Goal: Navigation & Orientation: Find specific page/section

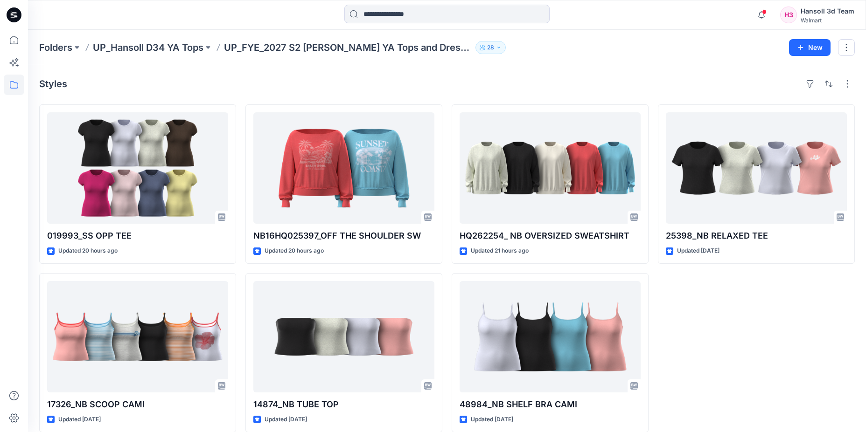
scroll to position [12, 0]
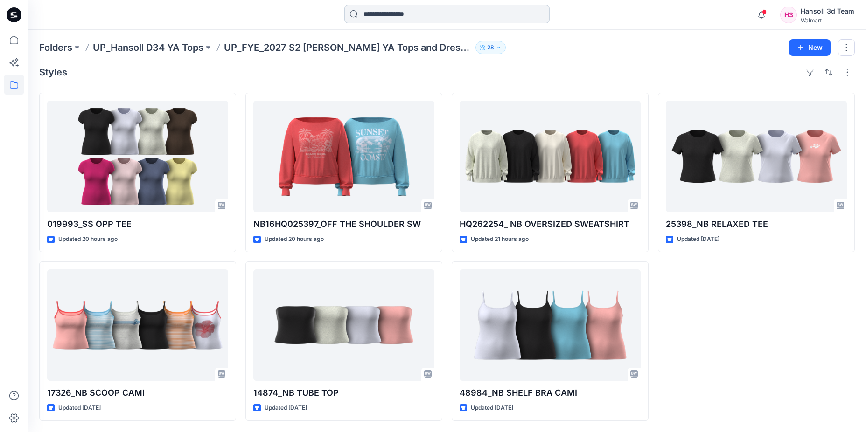
click at [395, 13] on input at bounding box center [446, 14] width 205 height 19
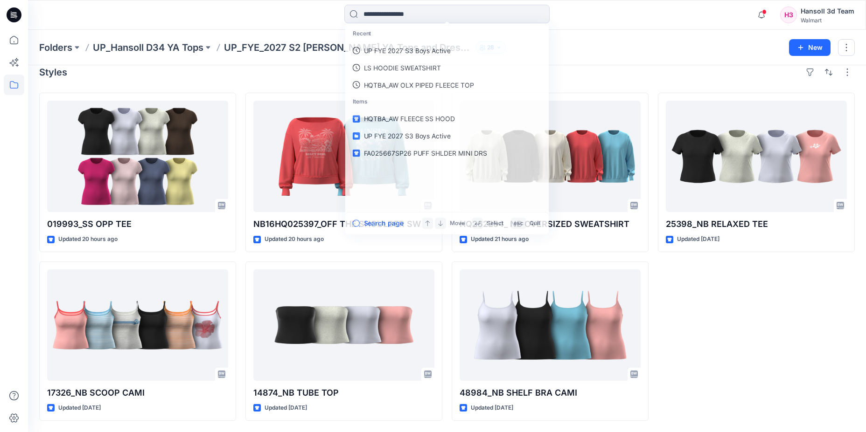
click at [271, 38] on div "Folders UP_Hansoll D34 YA Tops UP_FYE_2027 S2 [PERSON_NAME] YA Tops and Dresses…" at bounding box center [447, 47] width 838 height 35
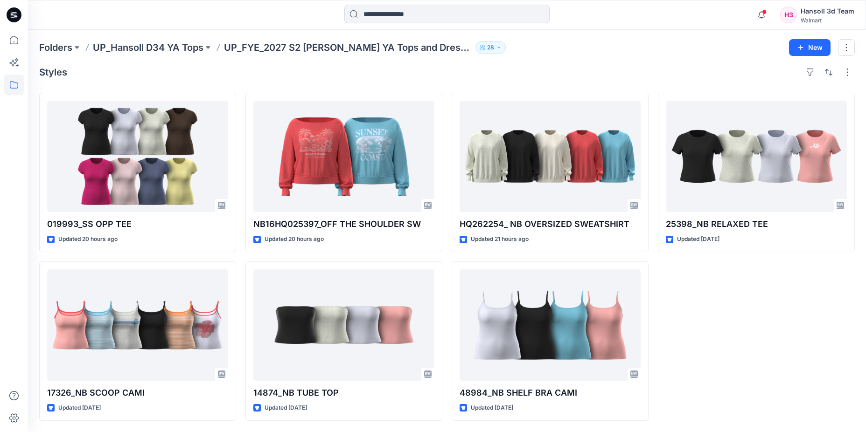
click at [276, 44] on p "UP_FYE_2027 S2 [PERSON_NAME] YA Tops and Dresses" at bounding box center [348, 47] width 248 height 13
click at [283, 50] on p "UP_FYE_2027 S2 [PERSON_NAME] YA Tops and Dresses" at bounding box center [348, 47] width 248 height 13
click at [164, 48] on p "UP_Hansoll D34 YA Tops" at bounding box center [148, 47] width 111 height 13
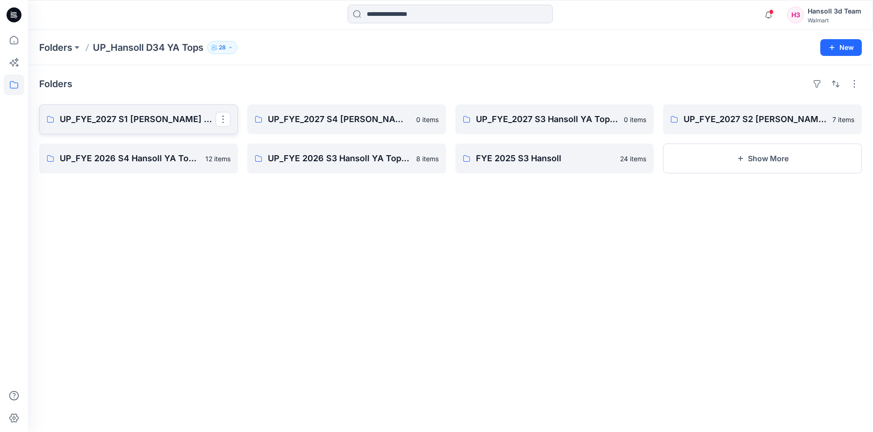
click at [154, 125] on p "UP_FYE_2027 S1 [PERSON_NAME] YA Tops and Dresses" at bounding box center [138, 119] width 156 height 13
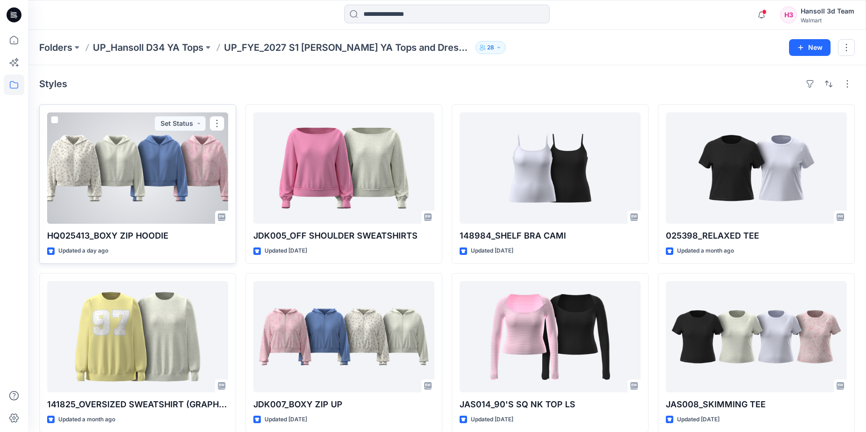
click at [159, 208] on div at bounding box center [137, 167] width 181 height 111
